Goal: Complete application form: Complete application form

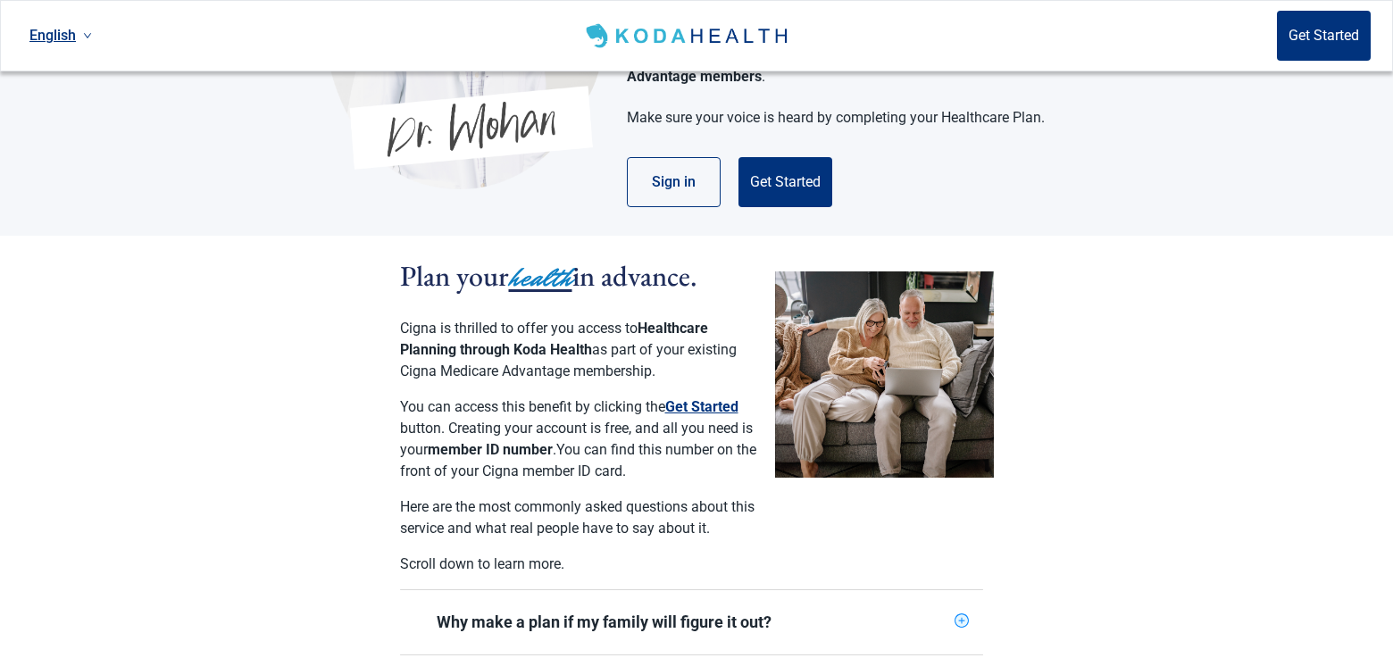
scroll to position [238, 0]
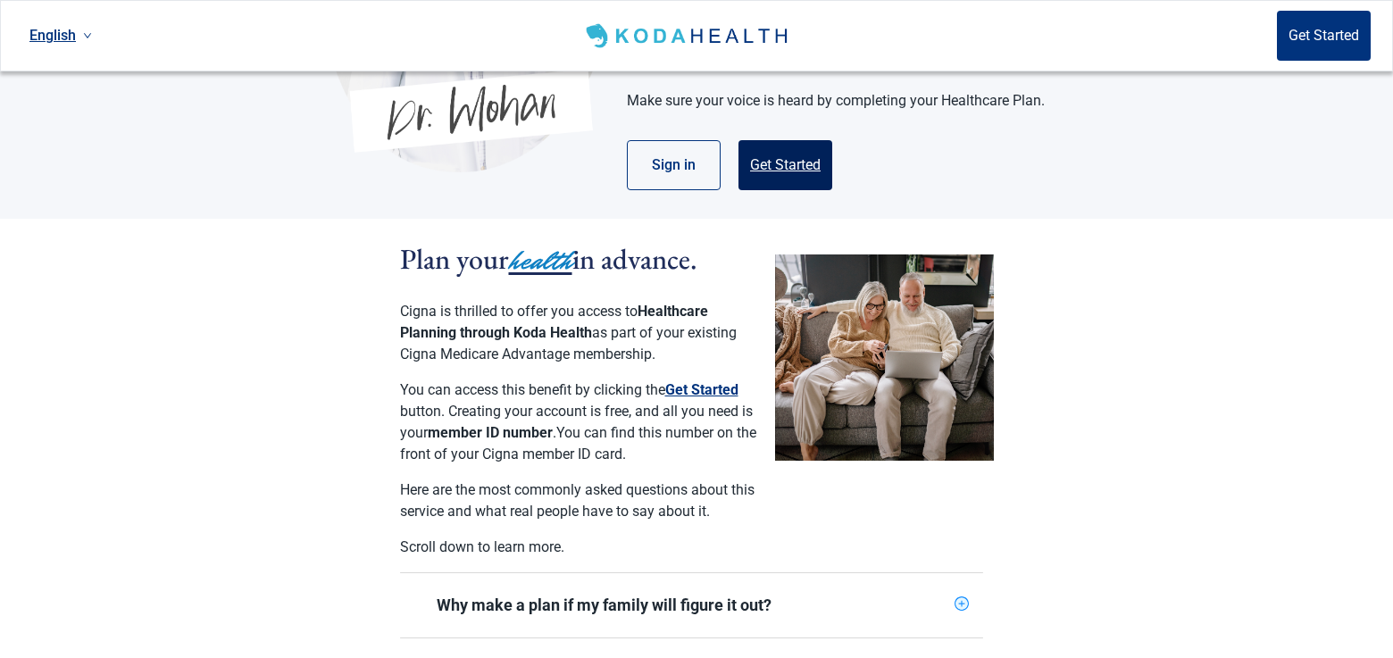
click at [772, 160] on button "Get Started" at bounding box center [785, 165] width 94 height 50
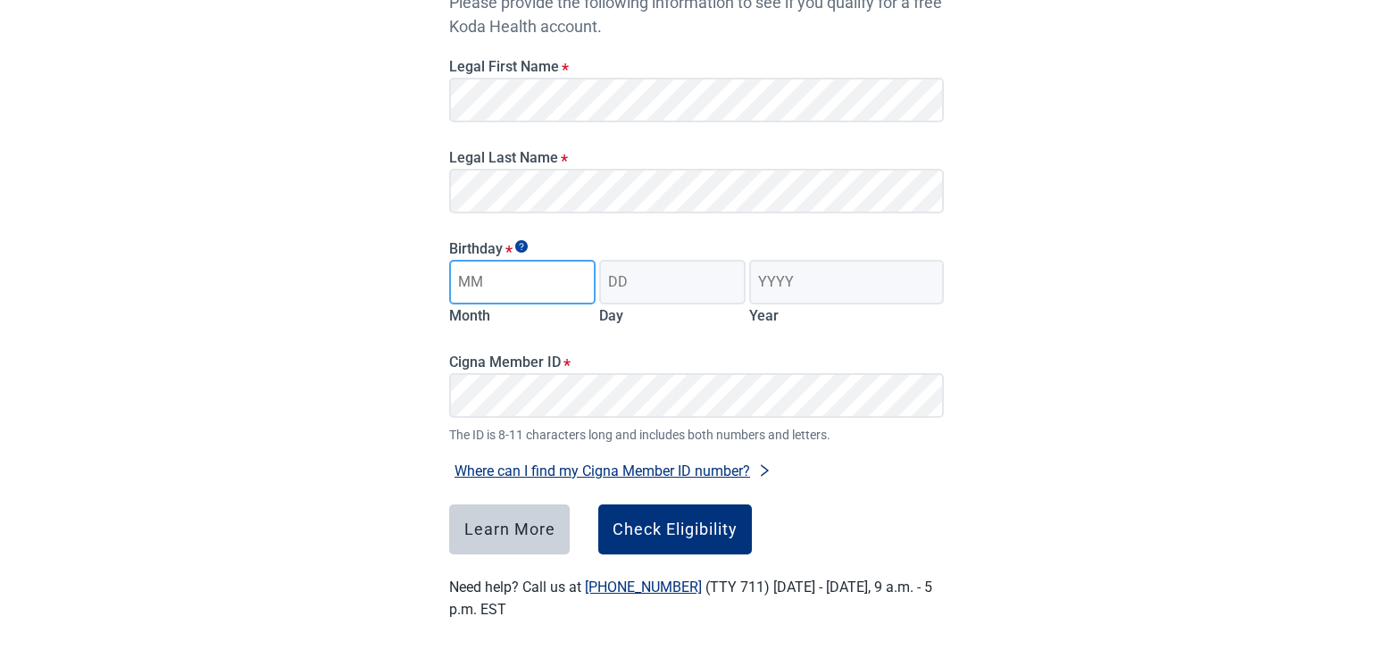
click at [561, 291] on input "Month" at bounding box center [522, 282] width 146 height 45
type input "08"
click at [693, 271] on input "Day" at bounding box center [672, 282] width 146 height 45
type input "17"
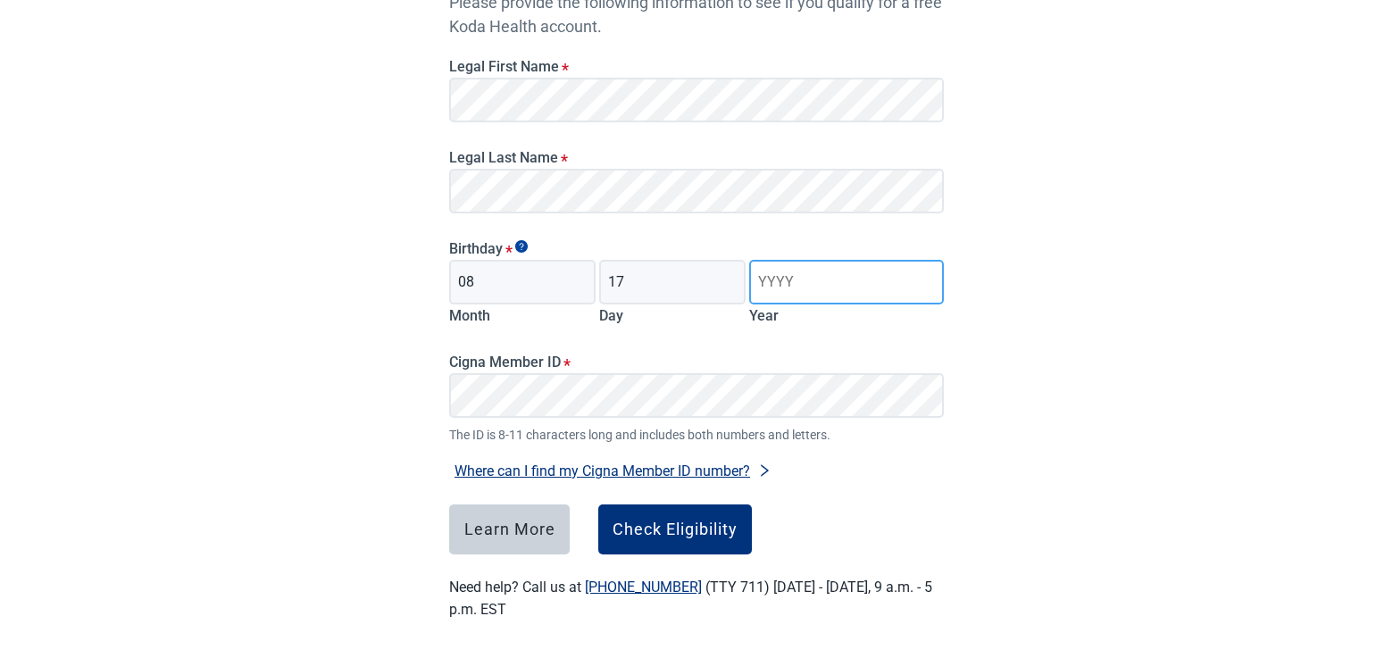
click at [788, 275] on input "Year" at bounding box center [846, 282] width 195 height 45
type input "1946"
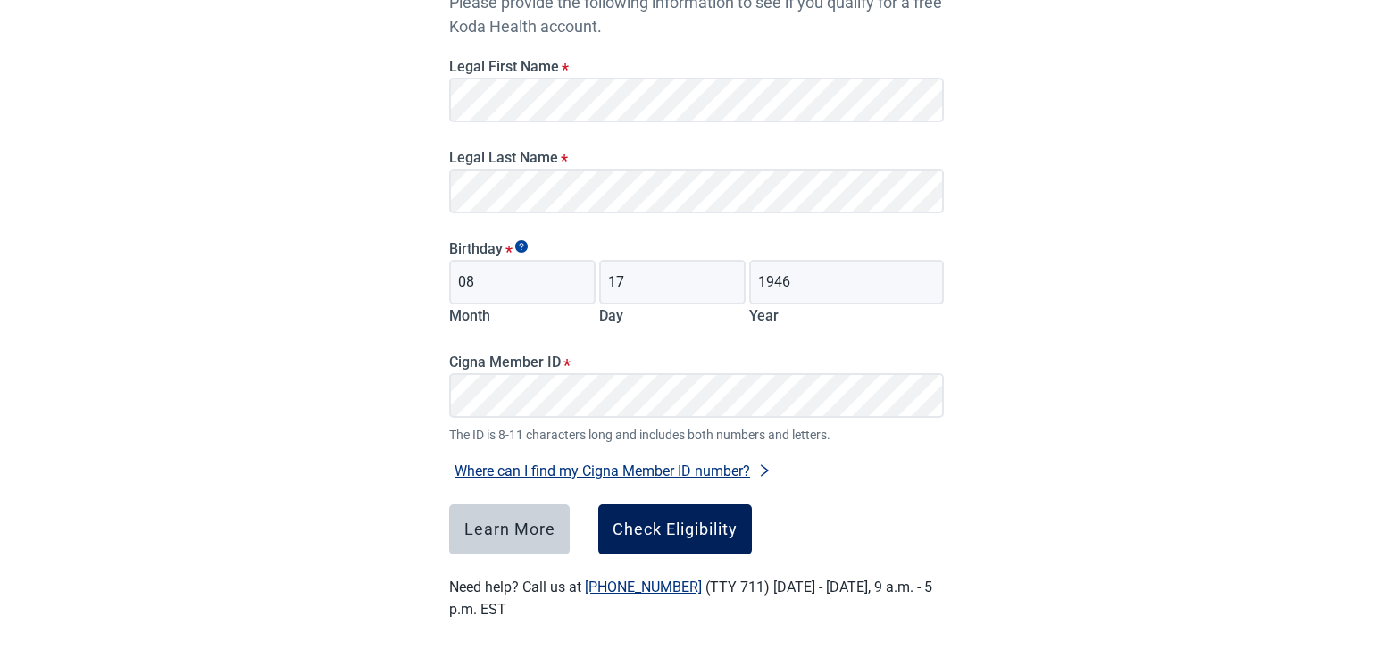
click at [690, 518] on button "Check Eligibility" at bounding box center [675, 529] width 154 height 50
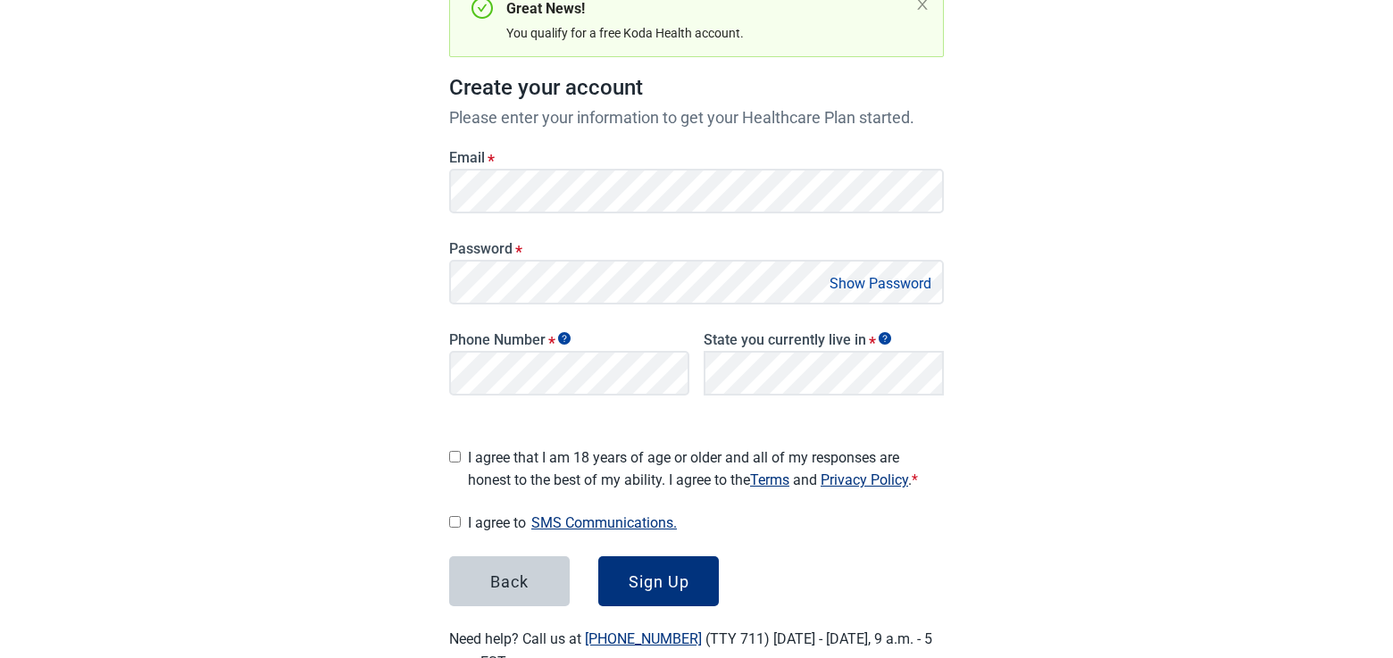
scroll to position [238, 0]
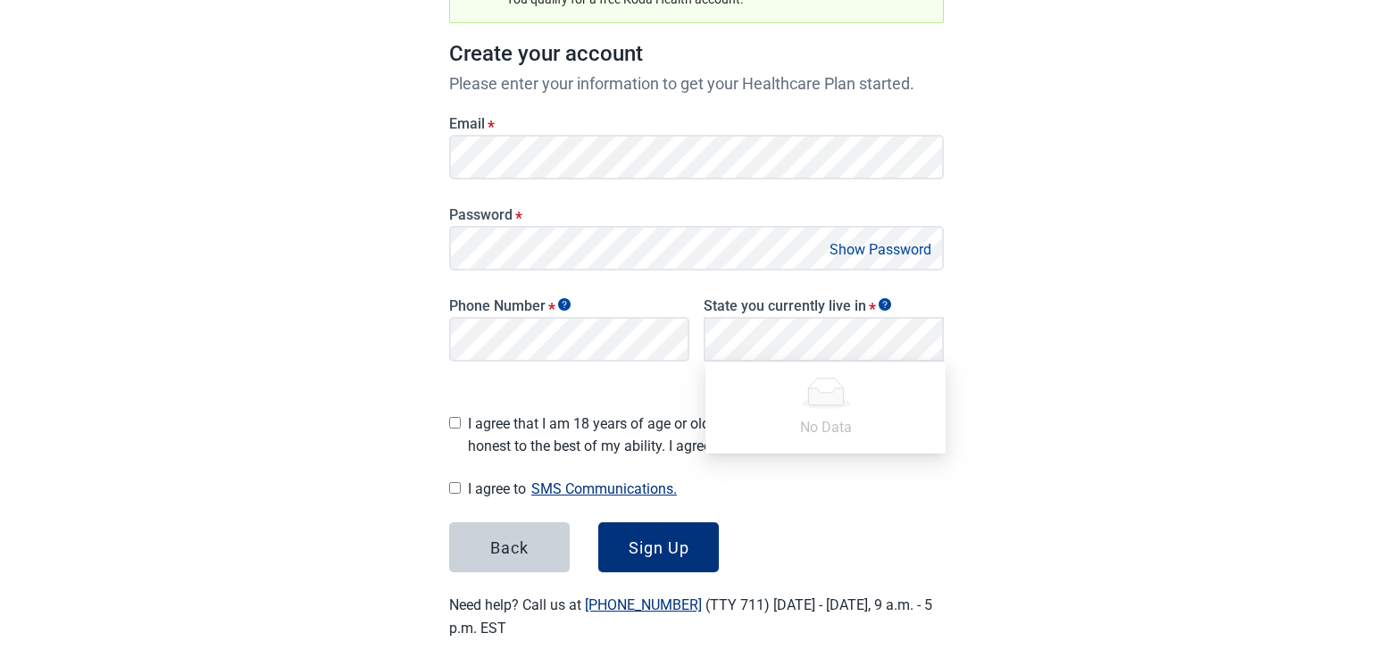
click at [1132, 395] on div "Have Questions about Healthcare Planning? Learn More Here English Sign in Great…" at bounding box center [696, 222] width 1393 height 920
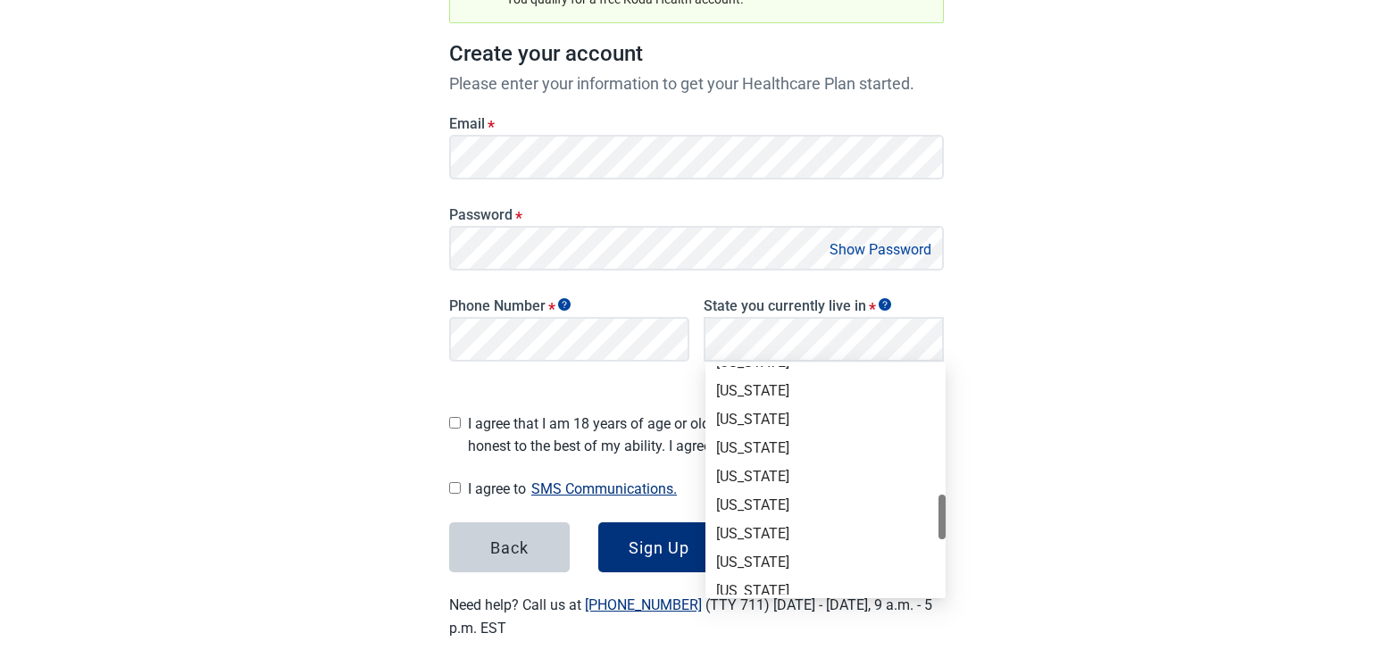
scroll to position [789, 0]
drag, startPoint x: 938, startPoint y: 401, endPoint x: 930, endPoint y: 529, distance: 128.8
click at [930, 529] on div "[US_STATE] [US_STATE] [US_STATE] [US_STATE] [US_STATE] [US_STATE] [US_STATE] [U…" at bounding box center [825, 480] width 240 height 229
click at [788, 501] on div "[US_STATE]" at bounding box center [825, 505] width 219 height 20
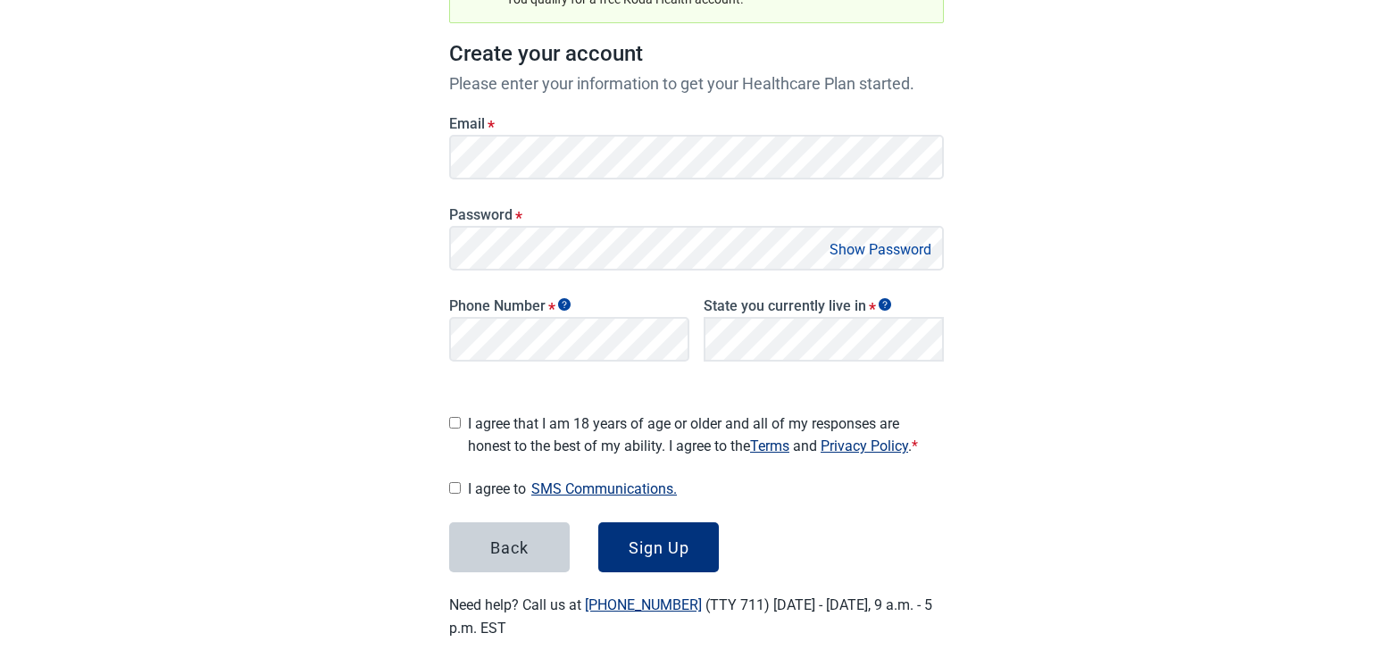
click at [878, 252] on button "Show Password" at bounding box center [880, 249] width 112 height 24
click at [570, 436] on span "I agree that I am 18 years of age or older and all of my responses are honest t…" at bounding box center [706, 434] width 476 height 45
click at [461, 429] on input "I agree that I am 18 years of age or older and all of my responses are honest t…" at bounding box center [455, 423] width 12 height 12
checkbox input "true"
click at [667, 546] on div "Sign Up" at bounding box center [659, 547] width 61 height 18
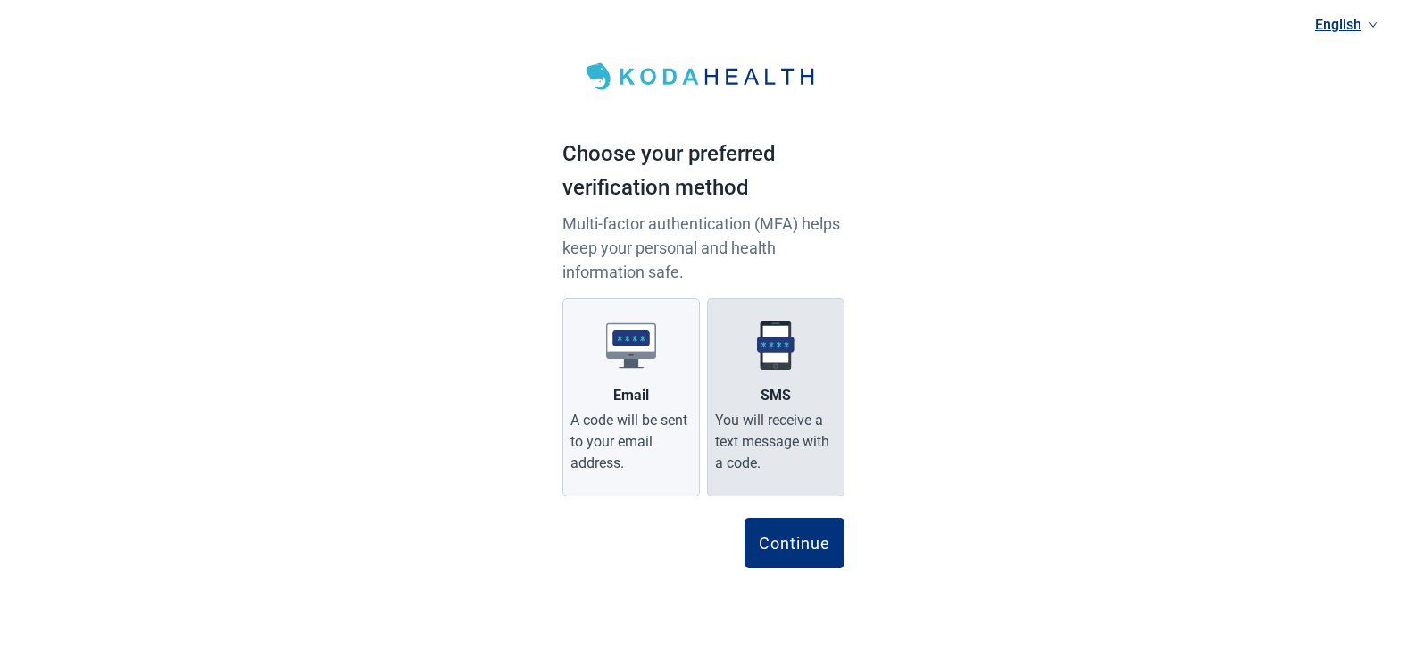
click at [795, 437] on div "You will receive a text message with a code." at bounding box center [775, 442] width 121 height 64
click at [0, 0] on input "SMS You will receive a text message with a code." at bounding box center [0, 0] width 0 height 0
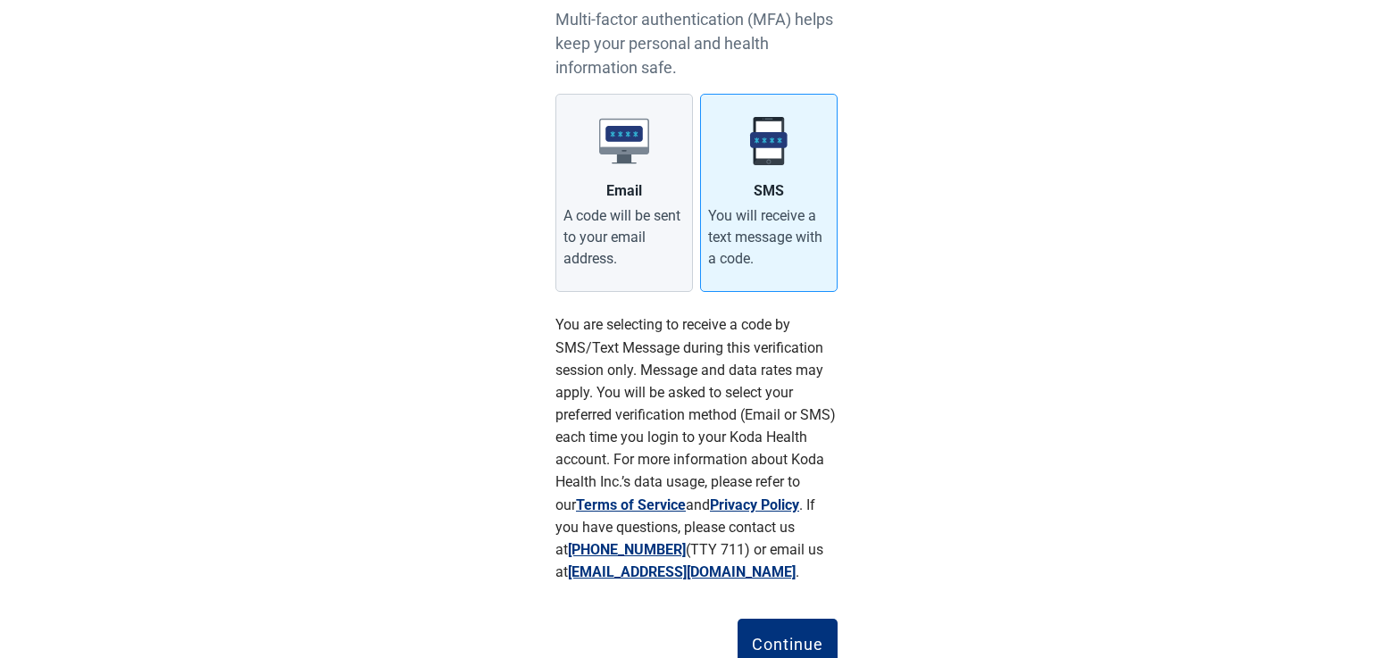
scroll to position [238, 0]
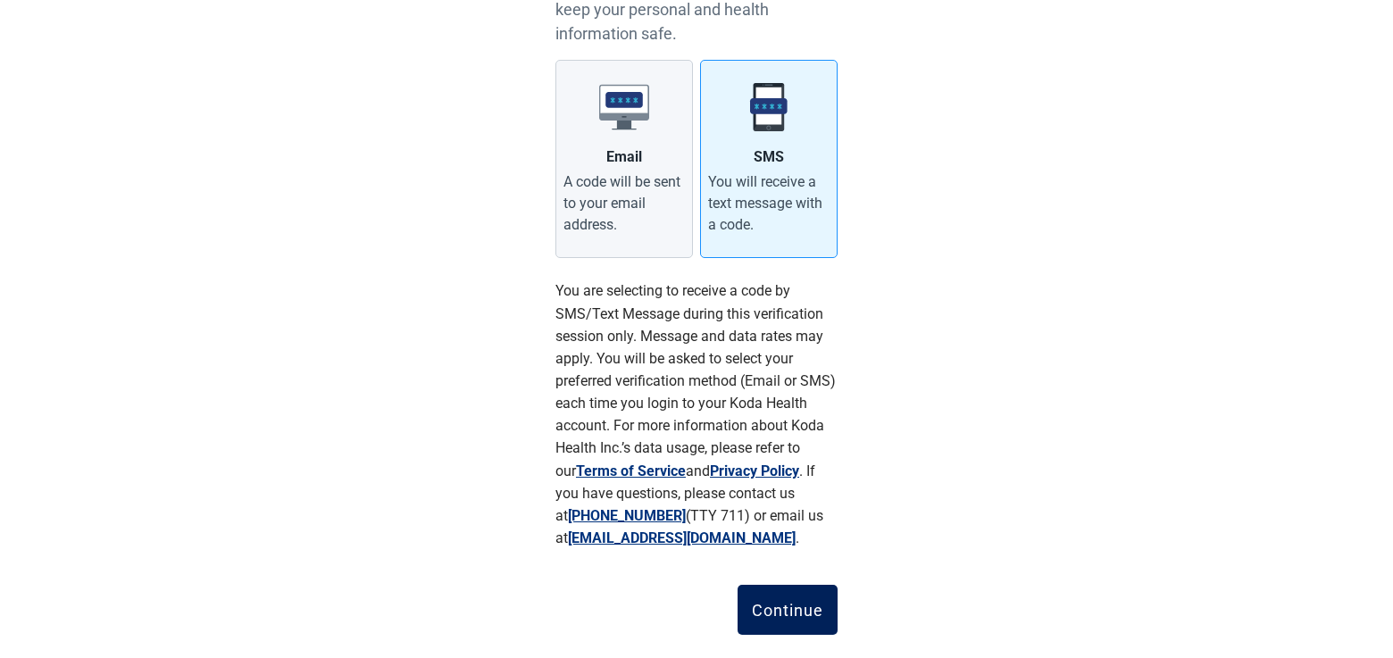
click at [813, 619] on div "Continue" at bounding box center [787, 610] width 71 height 18
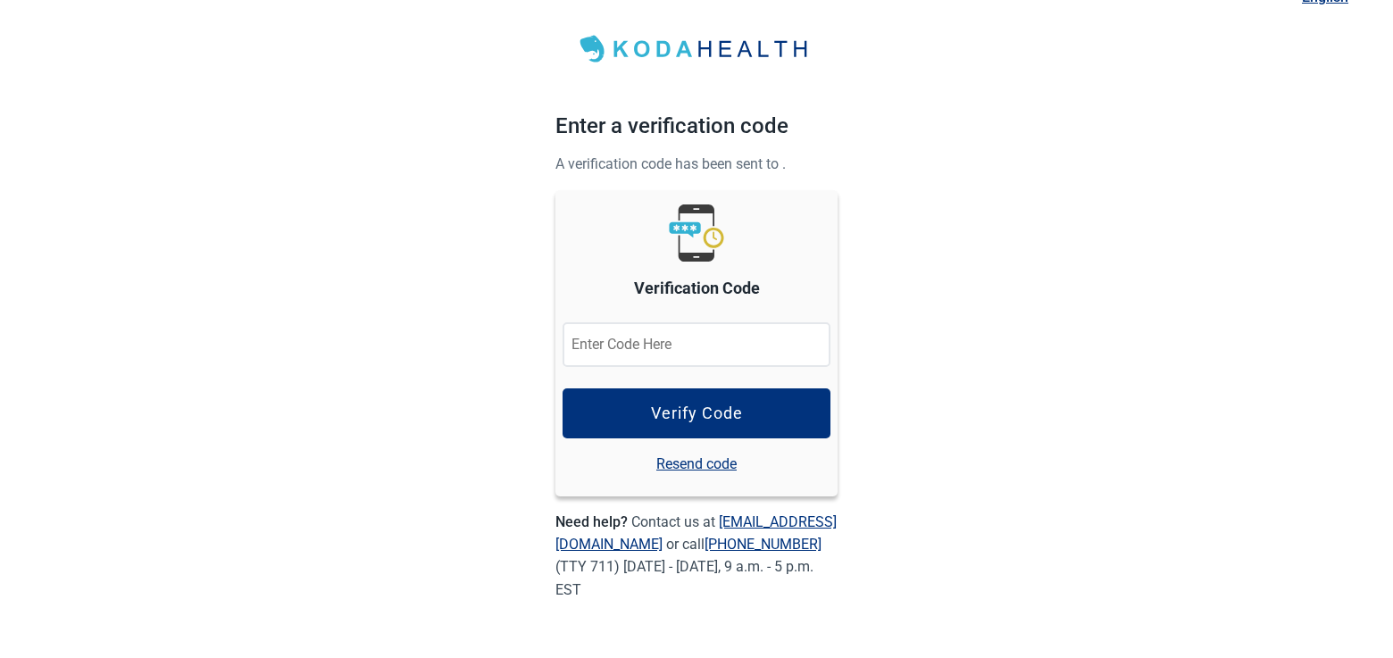
scroll to position [27, 0]
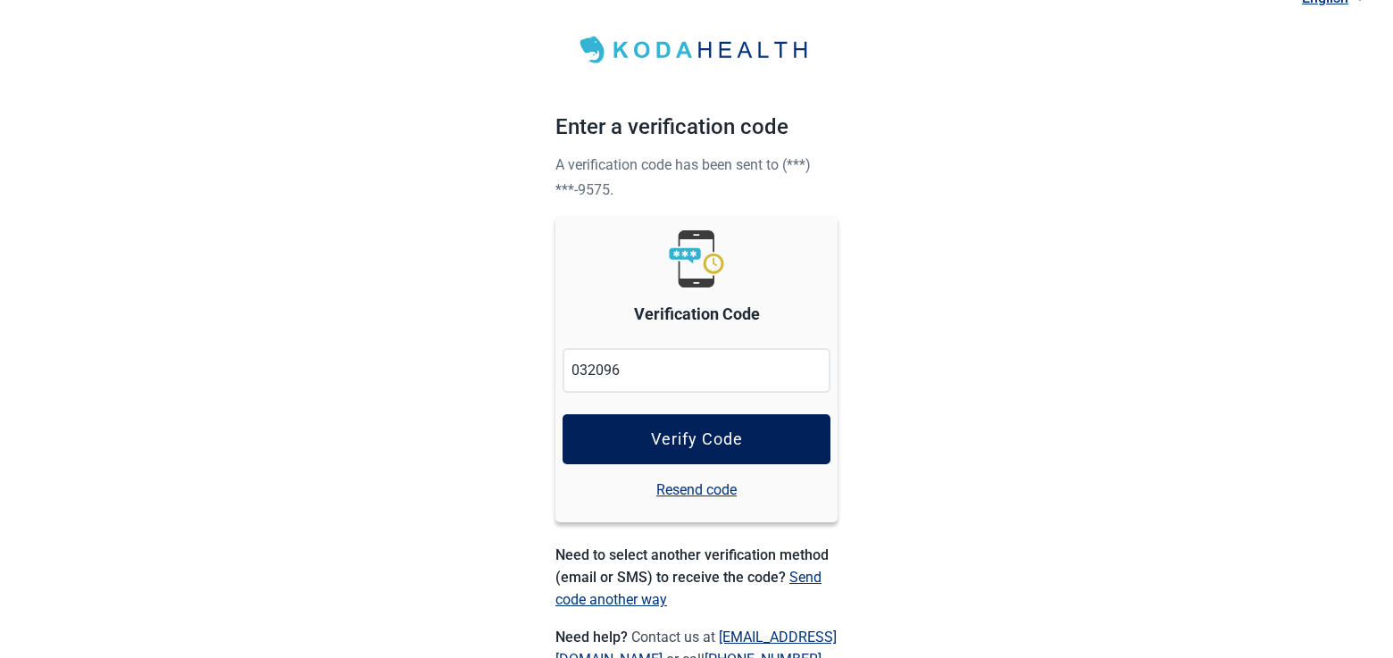
type input "032096"
click at [744, 455] on button "Verify Code" at bounding box center [696, 439] width 268 height 50
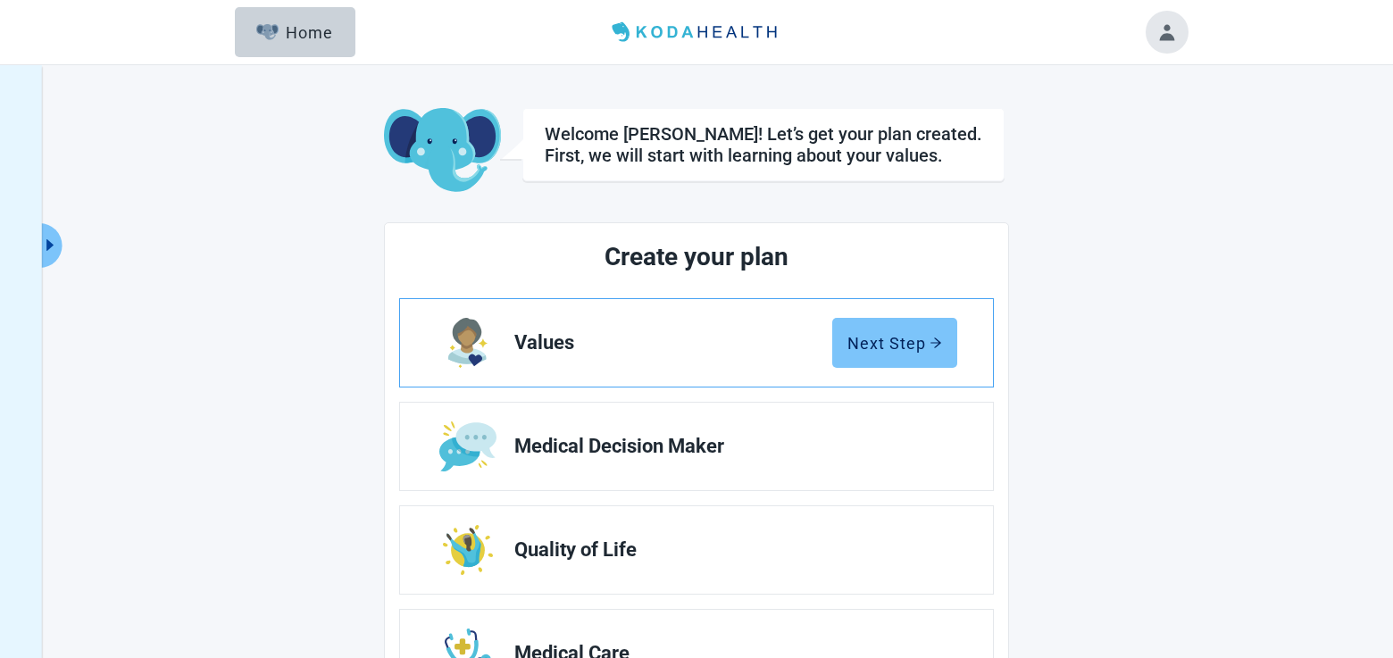
click at [872, 345] on div "Next Step" at bounding box center [894, 343] width 95 height 18
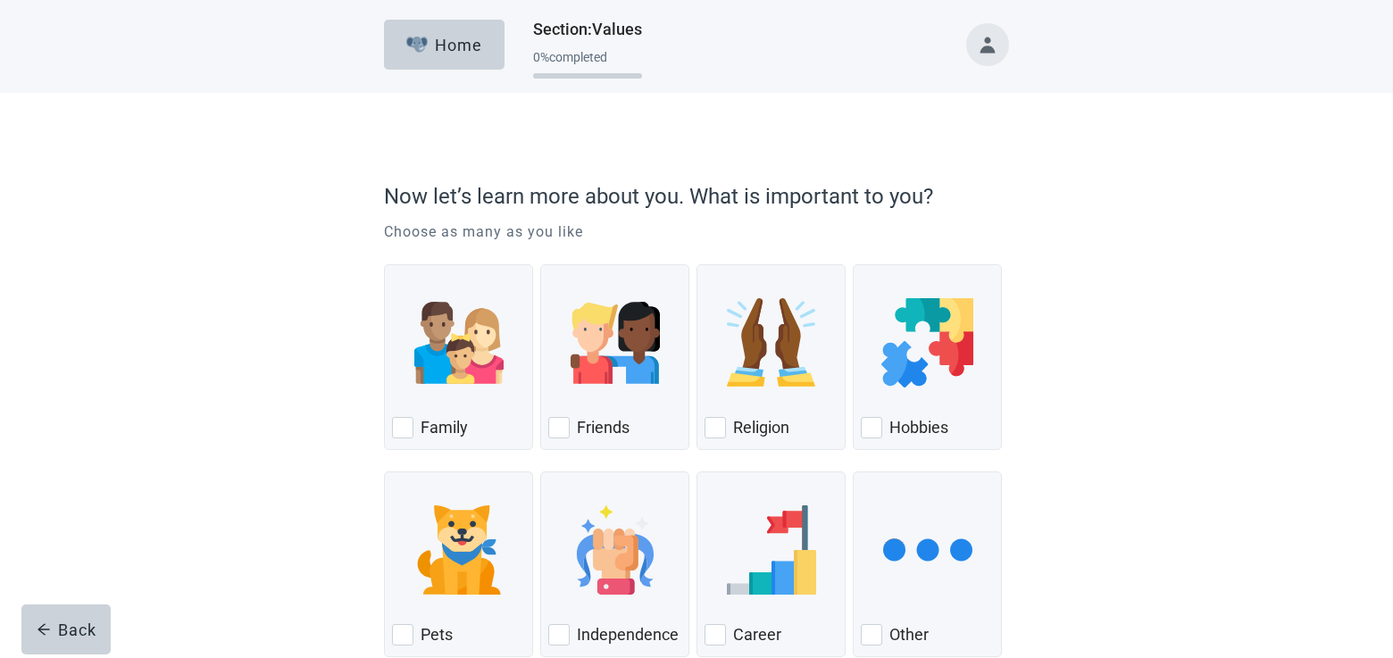
drag, startPoint x: 457, startPoint y: 446, endPoint x: 851, endPoint y: 446, distance: 393.7
click at [457, 446] on div "Family" at bounding box center [458, 357] width 149 height 186
click at [385, 265] on input "Family" at bounding box center [384, 264] width 1 height 1
checkbox input "true"
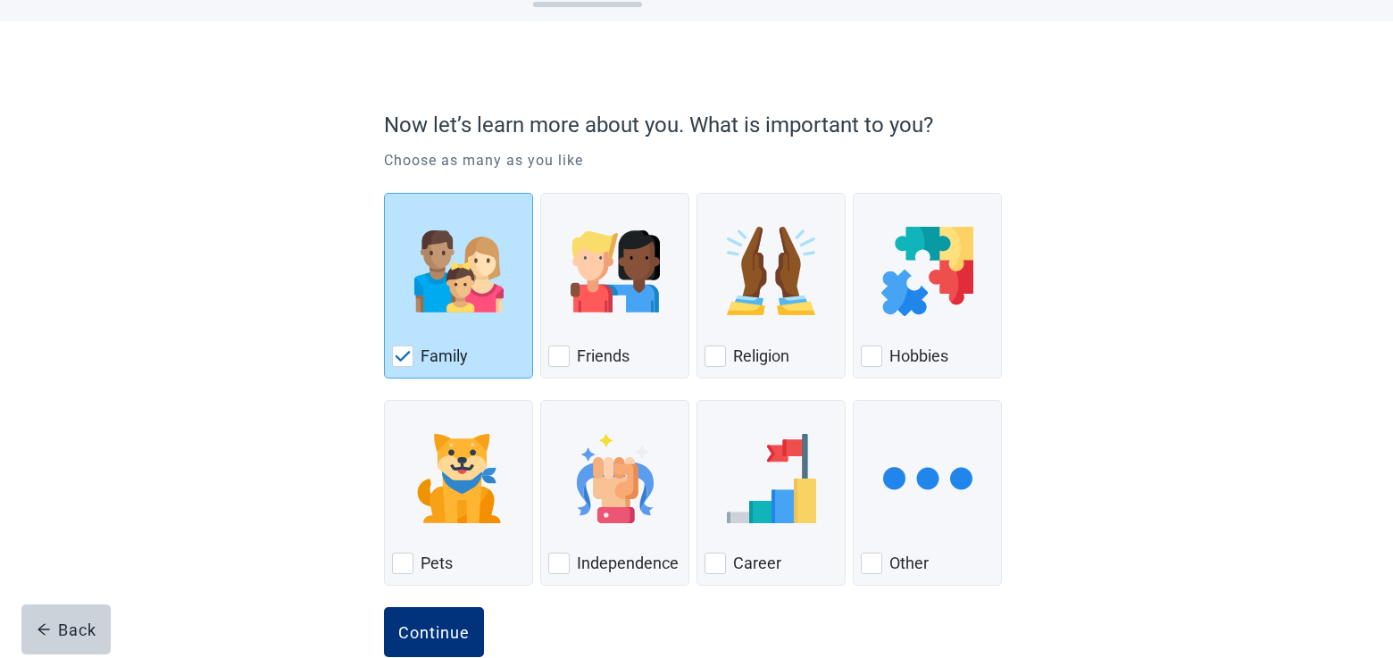
scroll to position [110, 0]
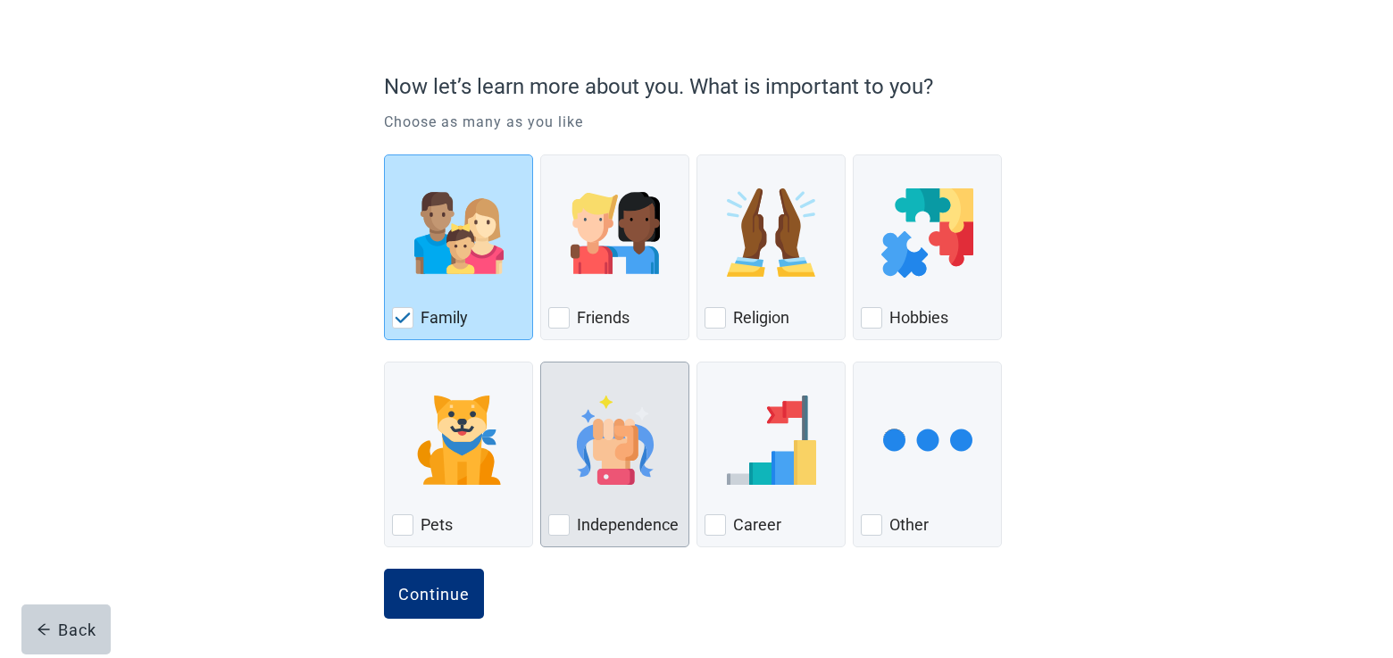
click at [612, 516] on label "Independence" at bounding box center [628, 524] width 102 height 21
checkbox input "true"
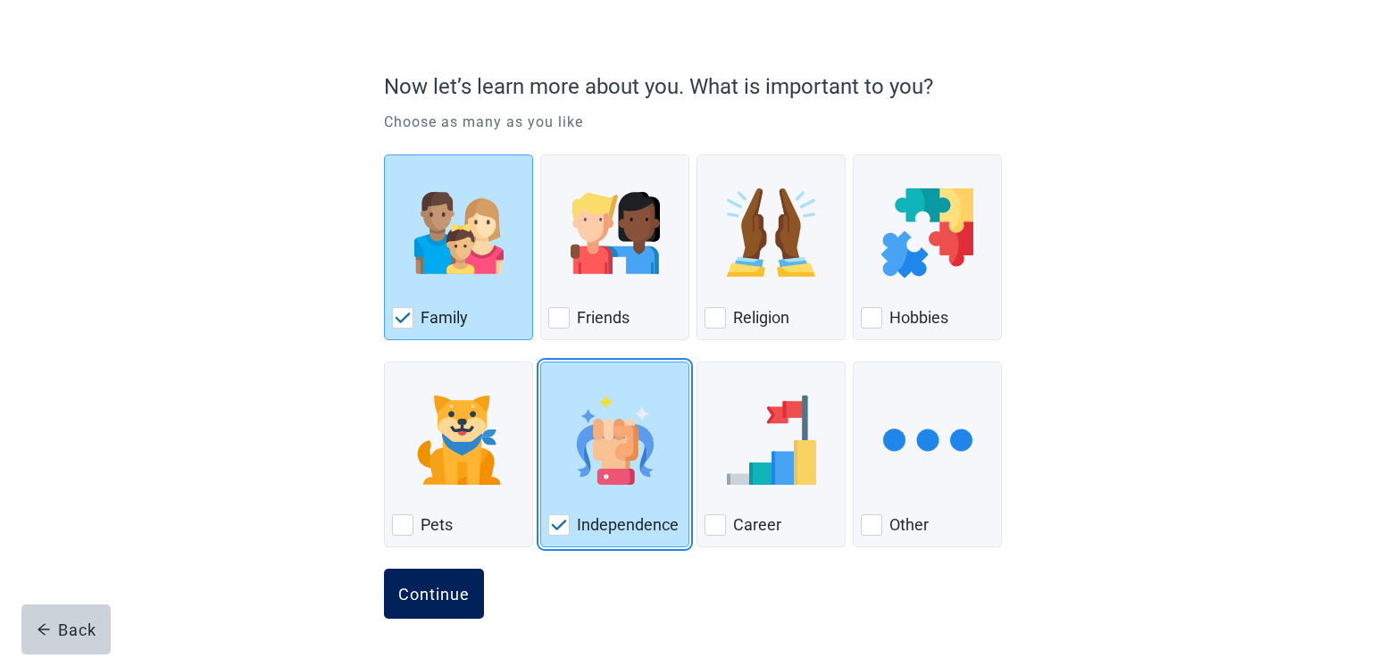
click at [462, 605] on button "Continue" at bounding box center [434, 594] width 100 height 50
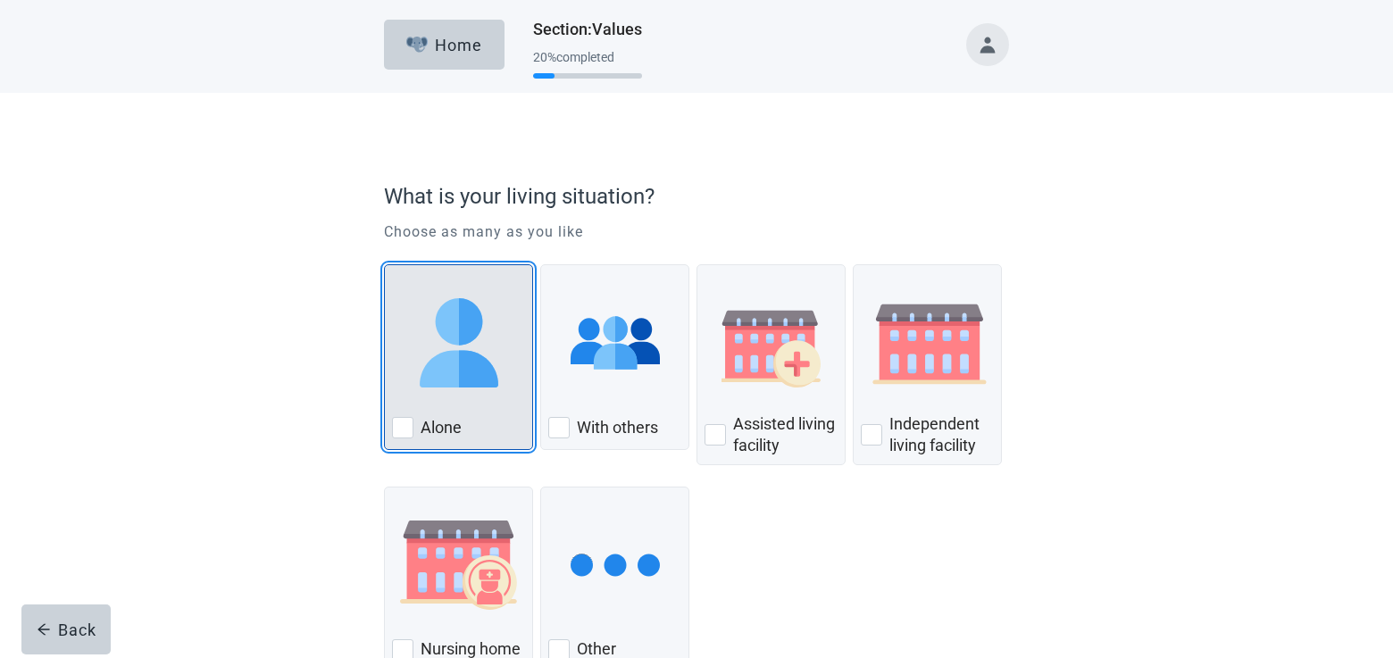
click at [482, 435] on div "Alone" at bounding box center [458, 427] width 133 height 29
click at [385, 265] on input "Alone" at bounding box center [384, 264] width 1 height 1
checkbox input "true"
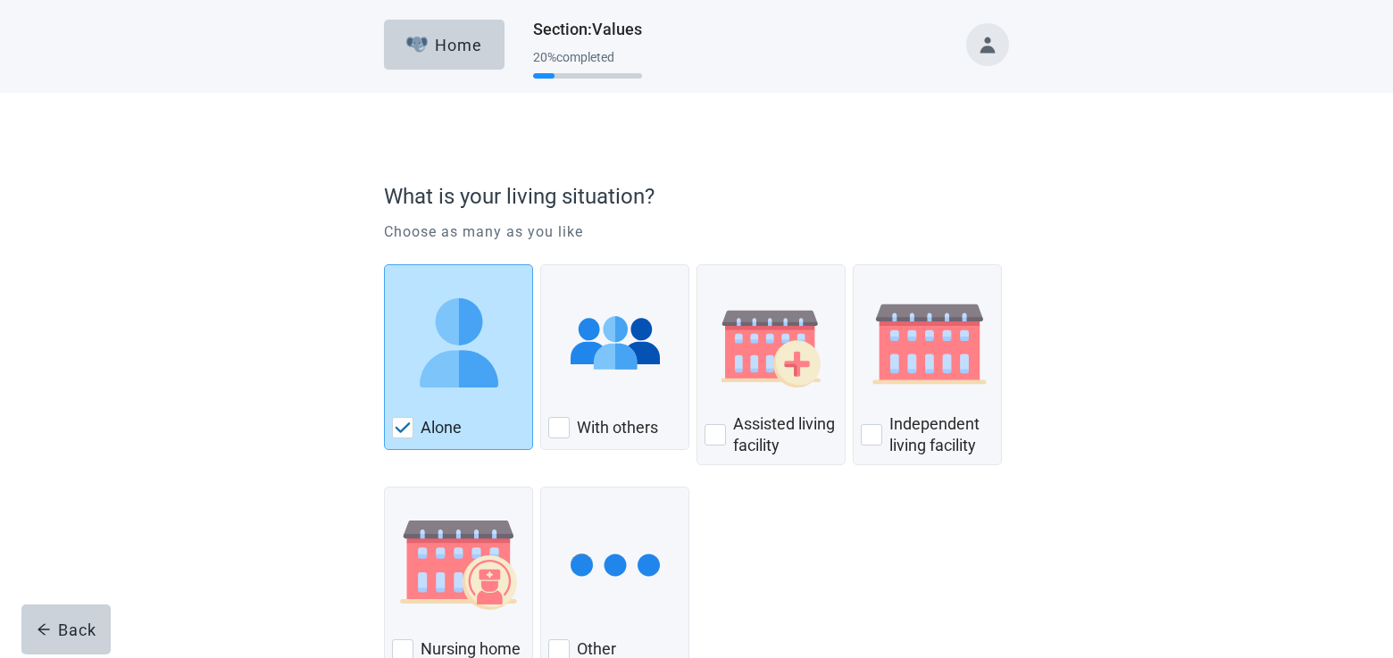
scroll to position [125, 0]
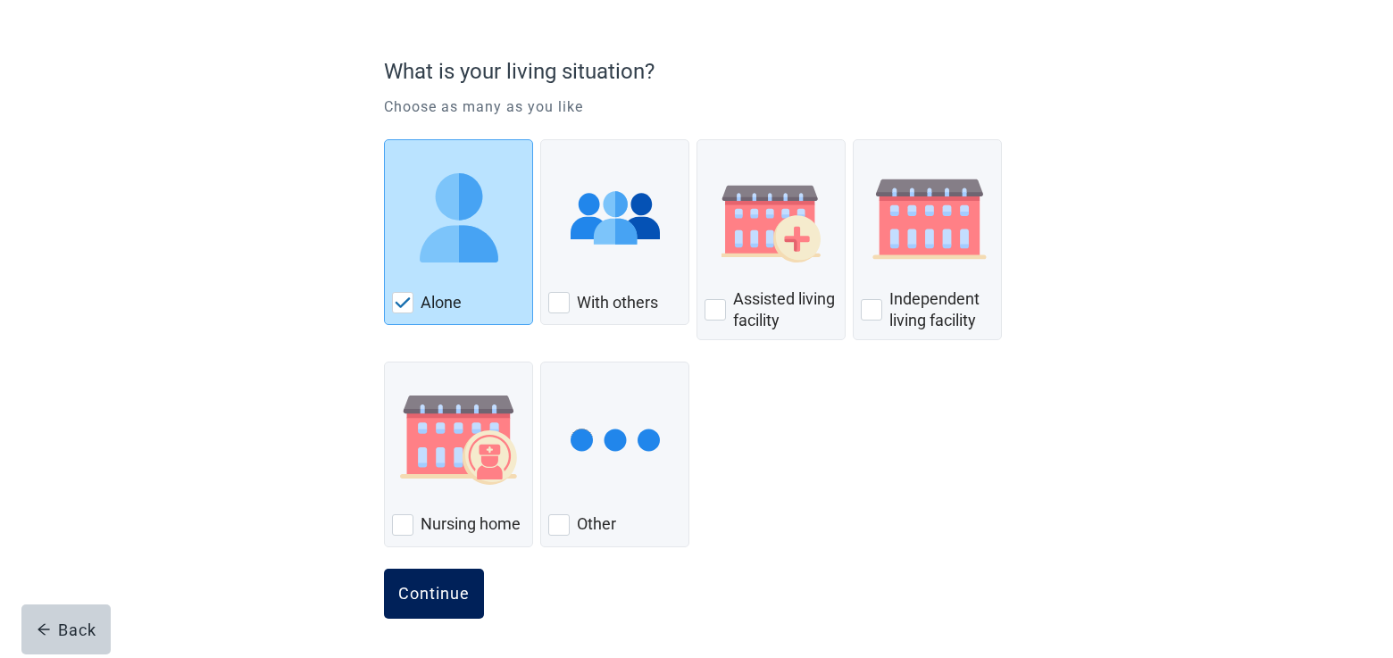
click at [446, 603] on div "Continue" at bounding box center [433, 594] width 71 height 18
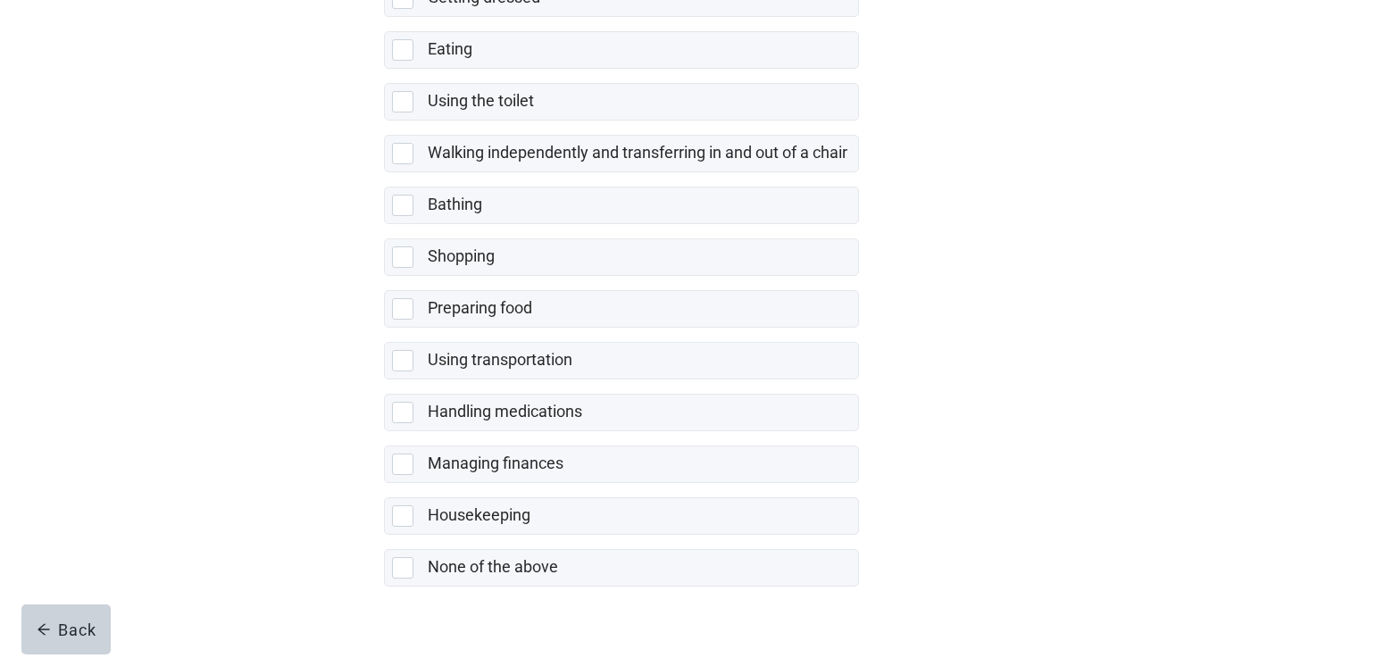
scroll to position [329, 0]
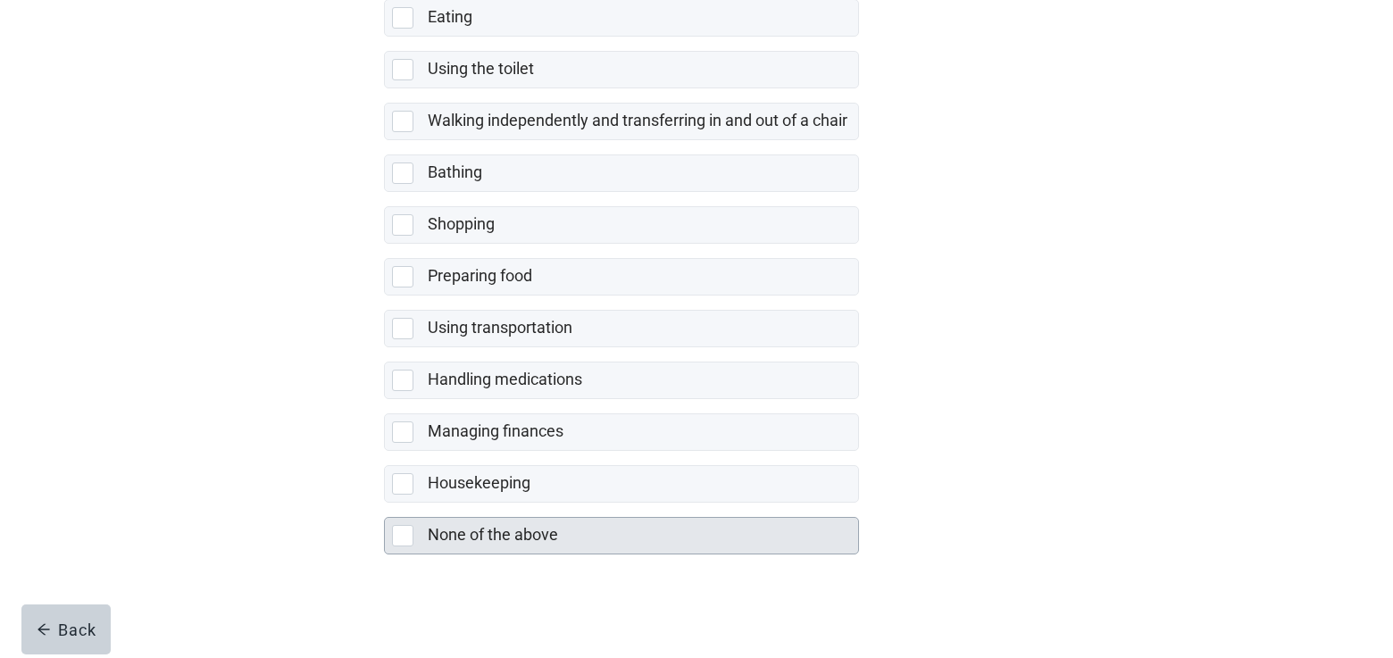
click at [660, 533] on div "None of the above" at bounding box center [638, 535] width 420 height 22
click at [385, 504] on input "None of the above" at bounding box center [384, 503] width 1 height 1
checkbox input "true"
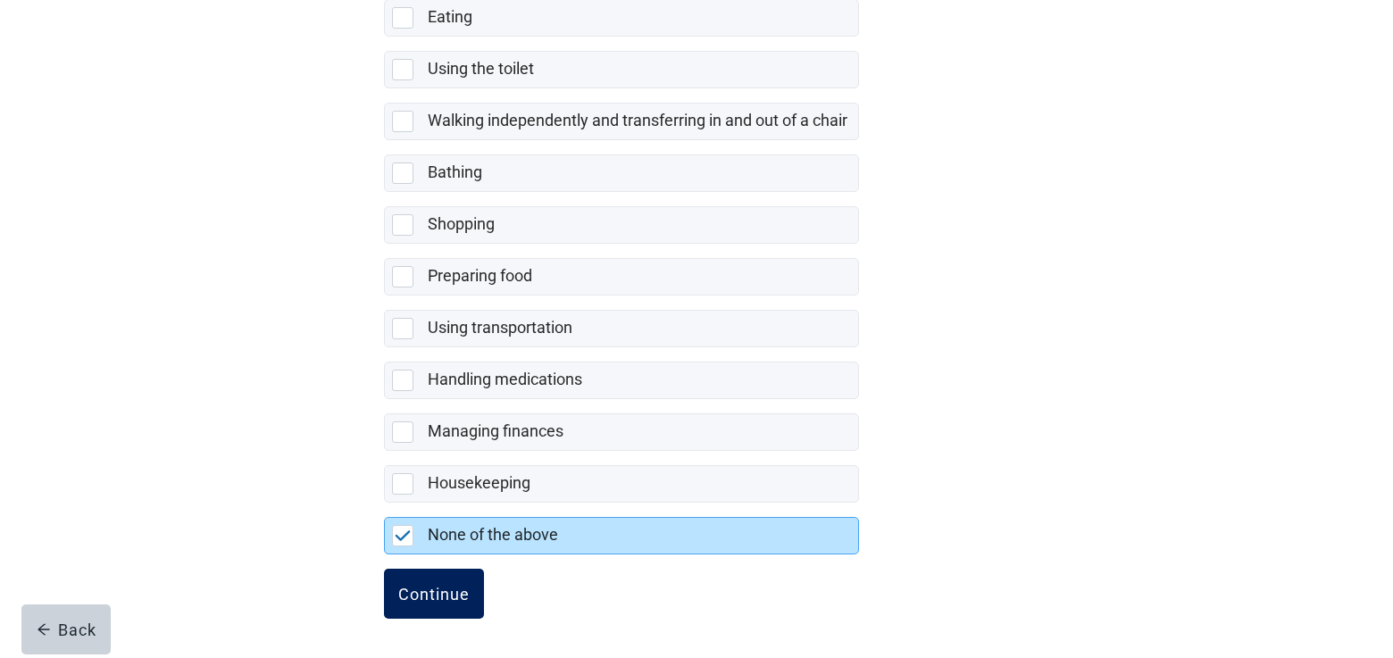
click at [400, 604] on button "Continue" at bounding box center [434, 594] width 100 height 50
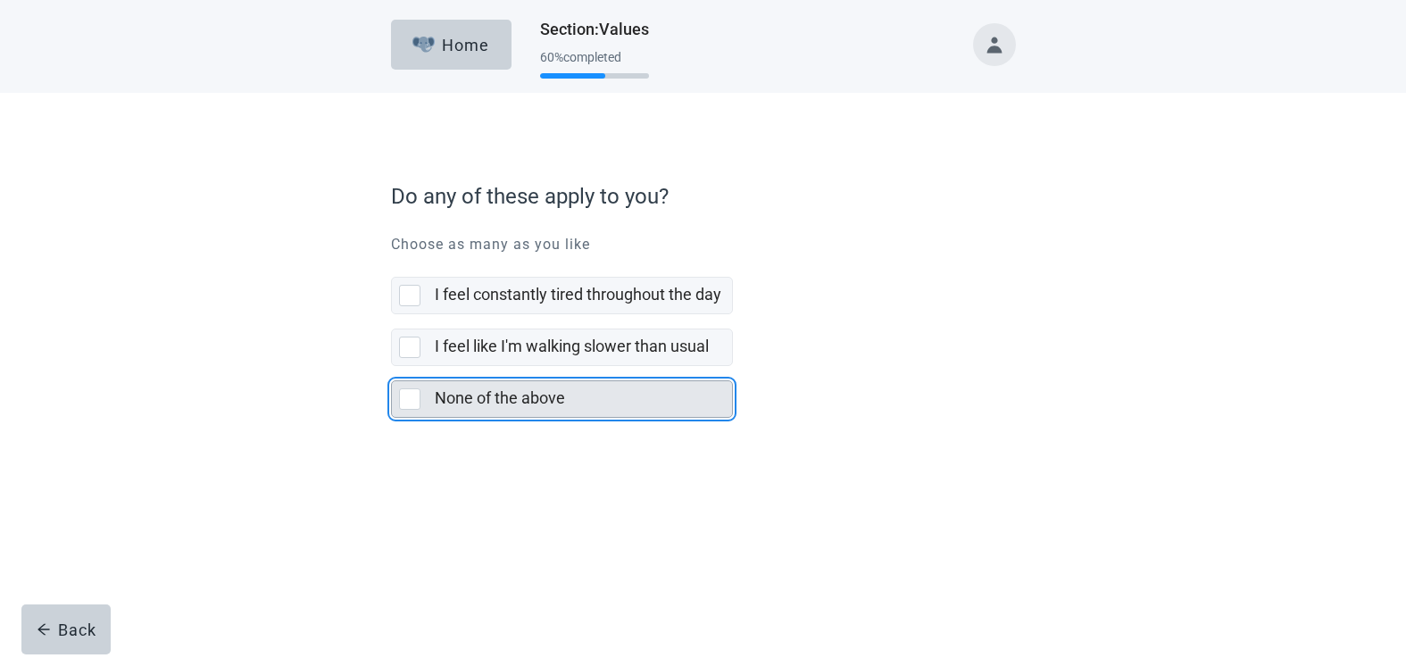
click at [566, 407] on div "None of the above" at bounding box center [578, 398] width 287 height 22
click at [392, 367] on input "None of the above" at bounding box center [391, 366] width 1 height 1
checkbox input "true"
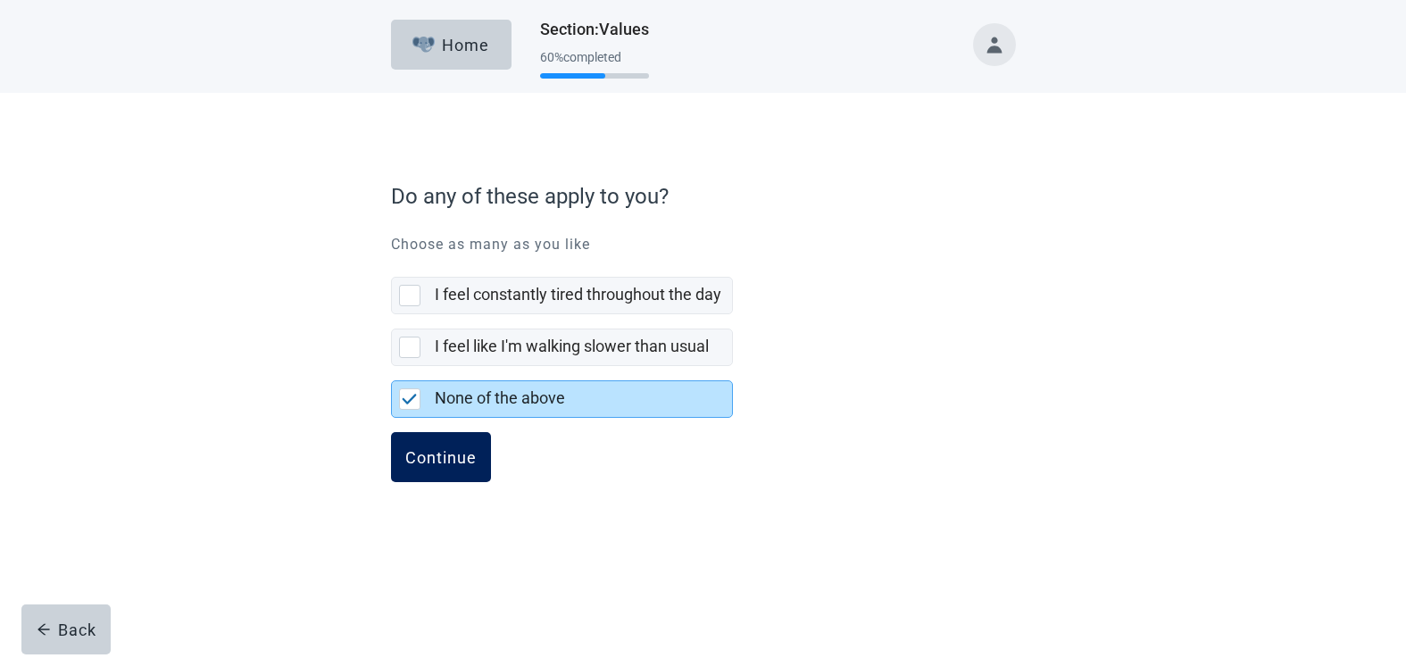
click at [456, 462] on div "Continue" at bounding box center [440, 457] width 71 height 18
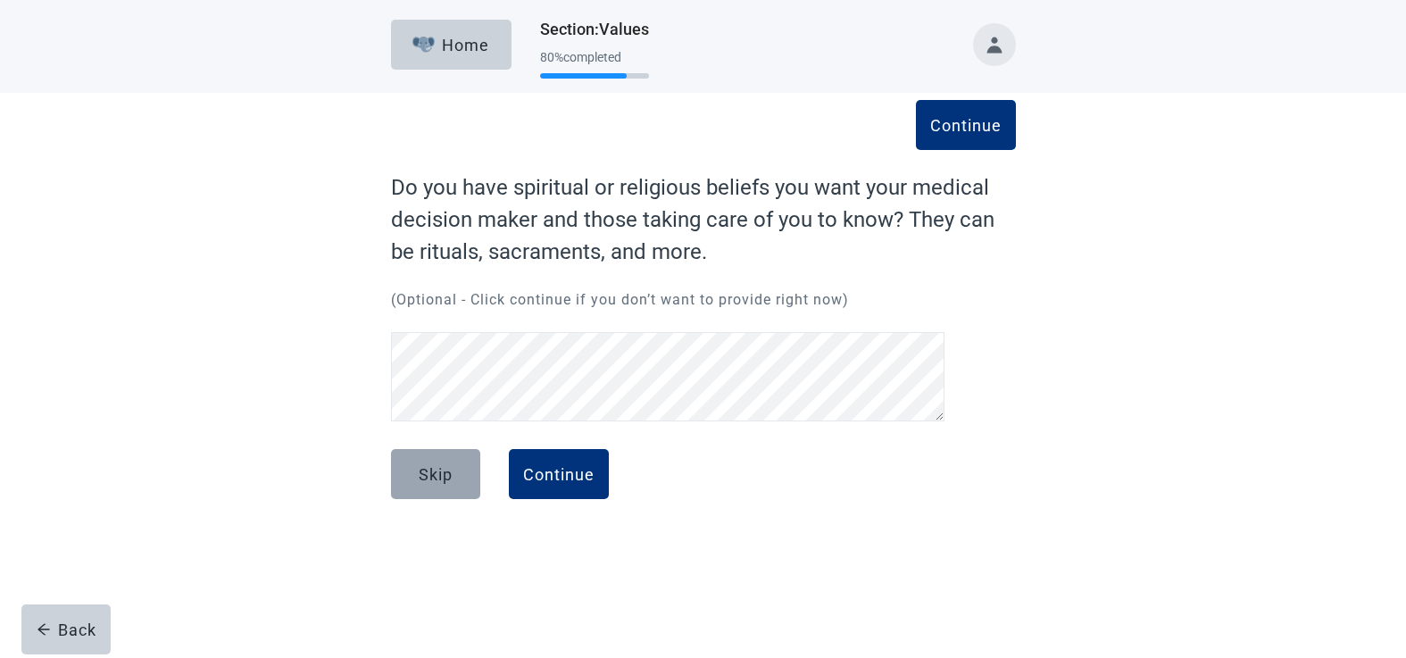
click at [415, 487] on button "Skip" at bounding box center [435, 474] width 89 height 50
click at [975, 106] on button "Continue" at bounding box center [966, 125] width 100 height 50
